Goal: Task Accomplishment & Management: Use online tool/utility

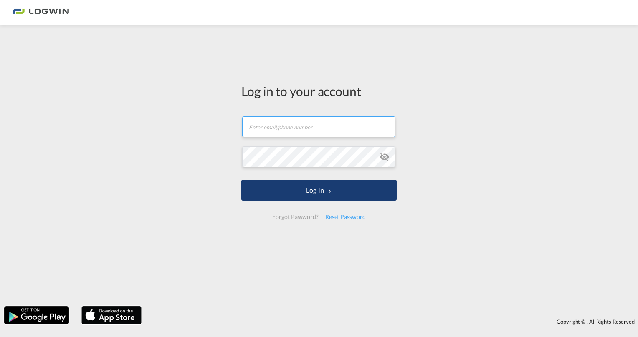
type input "[PERSON_NAME][EMAIL_ADDRESS][DOMAIN_NAME]"
click at [301, 186] on button "Log In" at bounding box center [318, 190] width 155 height 21
